Goal: Task Accomplishment & Management: Manage account settings

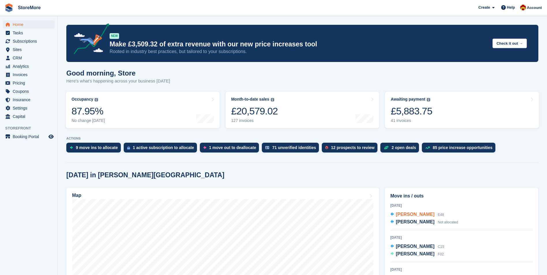
click at [413, 214] on span "[PERSON_NAME]" at bounding box center [415, 214] width 39 height 5
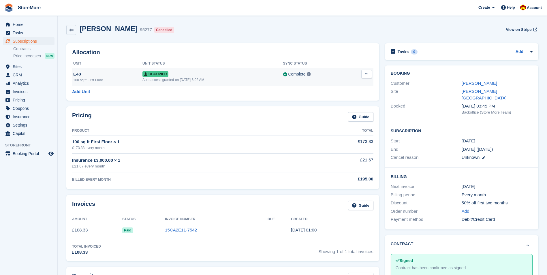
click at [323, 76] on div "Complete Last synced at 11 Aug, 2:06 AM Learn more →" at bounding box center [314, 74] width 63 height 7
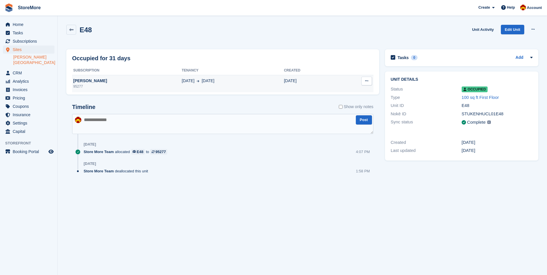
click at [194, 86] on td "[DATE] Aug" at bounding box center [233, 83] width 102 height 17
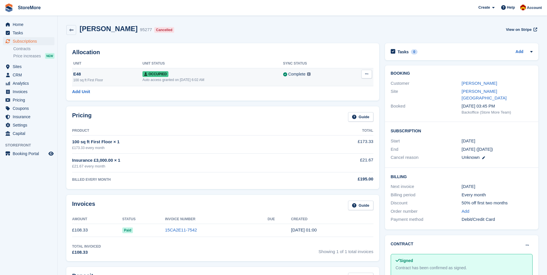
click at [370, 75] on button at bounding box center [366, 74] width 11 height 9
drag, startPoint x: 334, startPoint y: 107, endPoint x: 300, endPoint y: 28, distance: 85.9
click at [334, 107] on p "Deallocate" at bounding box center [344, 104] width 50 height 7
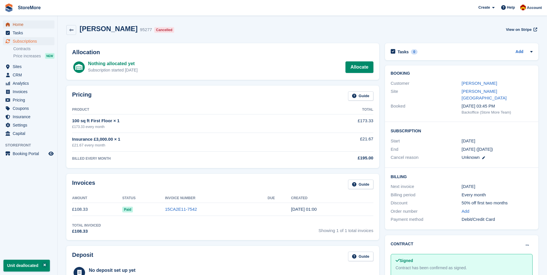
click at [21, 26] on span "Home" at bounding box center [30, 24] width 35 height 8
